Goal: Information Seeking & Learning: Learn about a topic

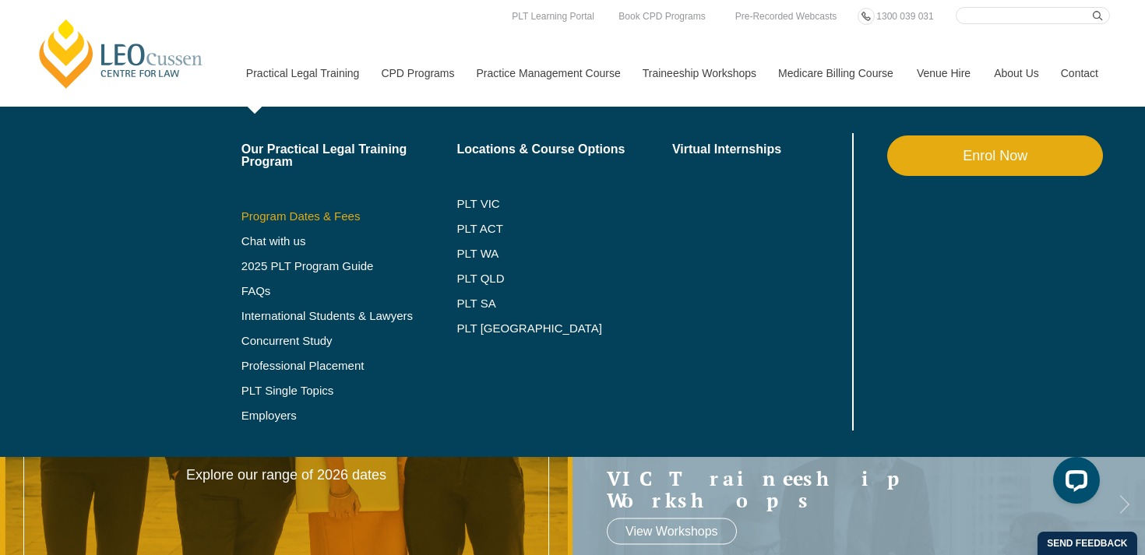
click at [272, 217] on link "Program Dates & Fees" at bounding box center [349, 216] width 216 height 12
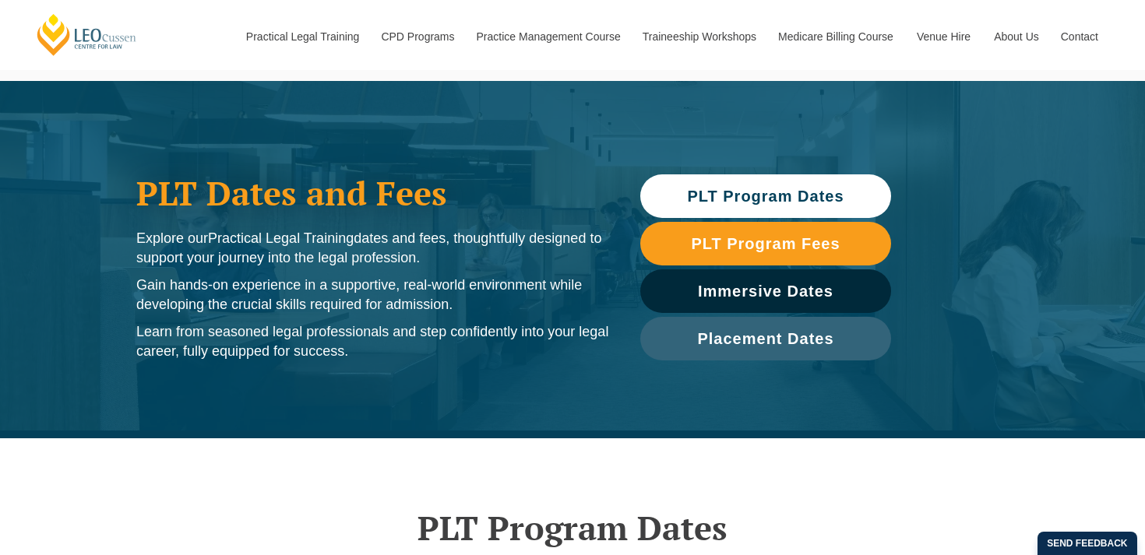
click at [738, 199] on span "PLT Program Dates" at bounding box center [765, 196] width 157 height 16
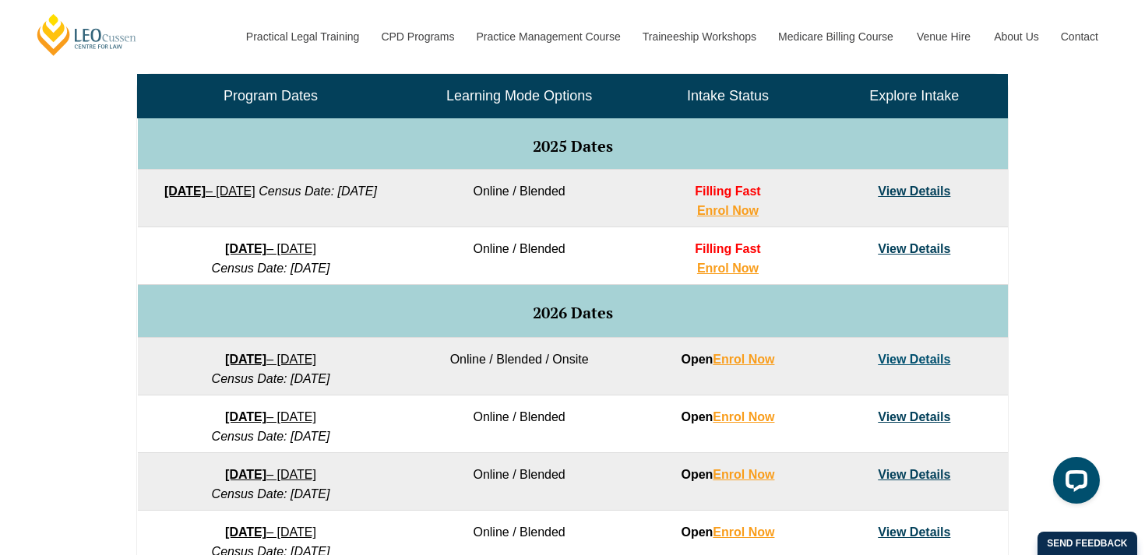
scroll to position [777, 0]
